Goal: Navigation & Orientation: Find specific page/section

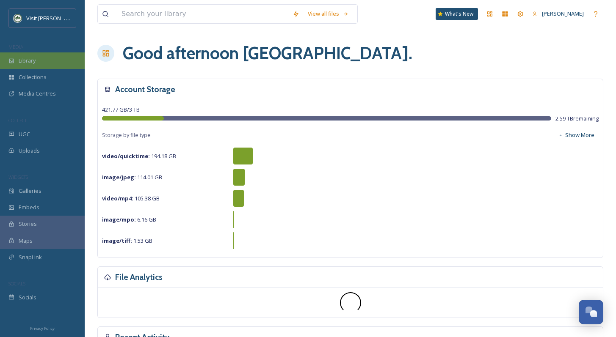
click at [36, 66] on div "Library" at bounding box center [42, 60] width 85 height 17
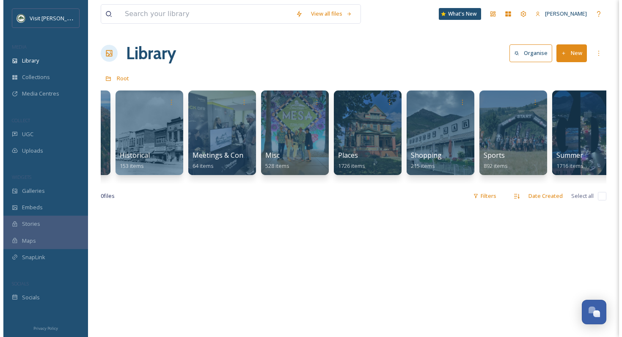
scroll to position [0, 513]
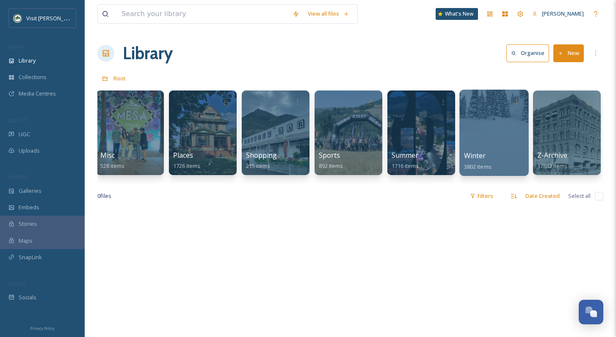
click at [502, 118] on div at bounding box center [493, 133] width 69 height 86
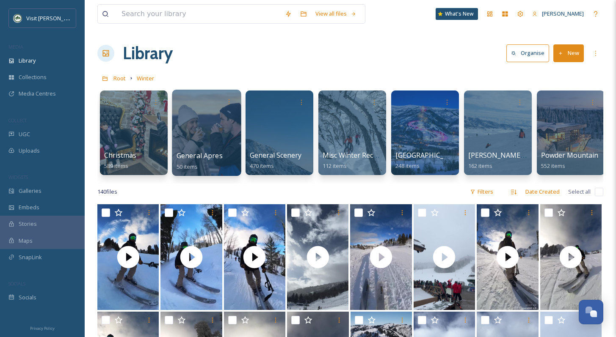
click at [222, 133] on div at bounding box center [206, 133] width 69 height 86
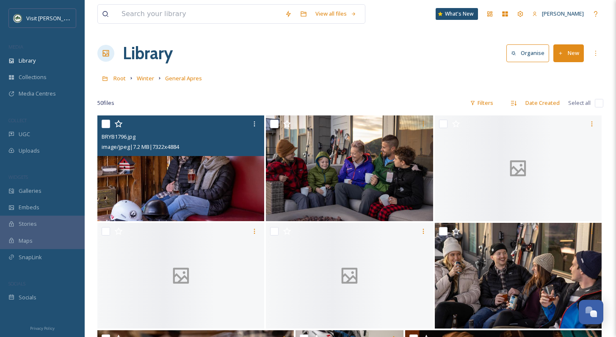
click at [229, 188] on img at bounding box center [180, 169] width 167 height 106
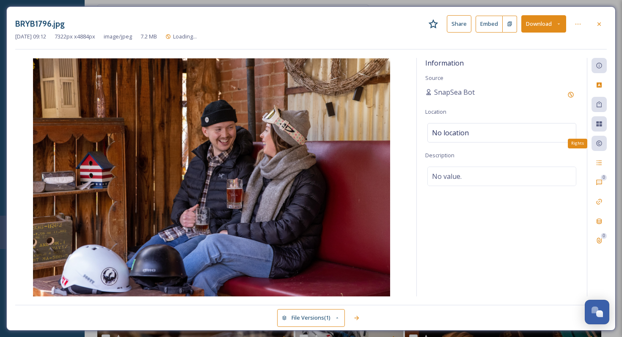
click at [602, 147] on div "Rights" at bounding box center [599, 143] width 15 height 15
click at [599, 144] on icon at bounding box center [599, 144] width 6 height 6
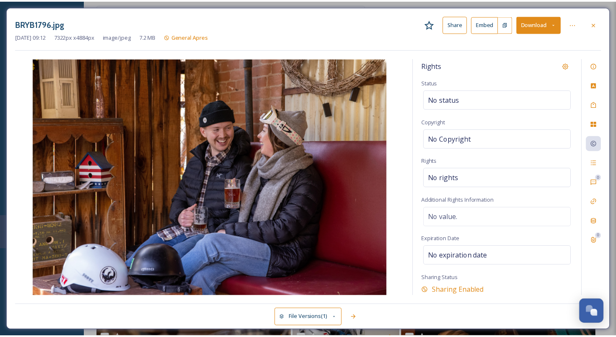
scroll to position [20, 0]
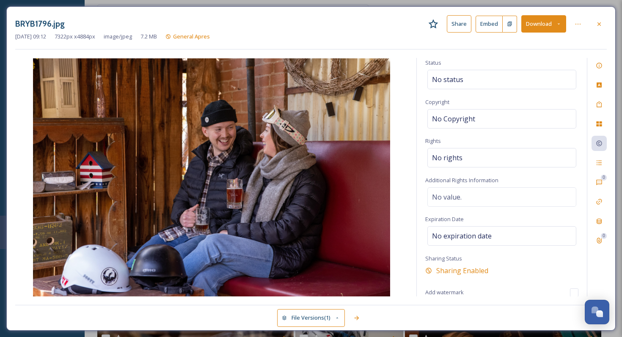
drag, startPoint x: 597, startPoint y: 24, endPoint x: 592, endPoint y: 22, distance: 5.6
click at [597, 24] on icon at bounding box center [599, 24] width 7 height 7
